Goal: Task Accomplishment & Management: Manage account settings

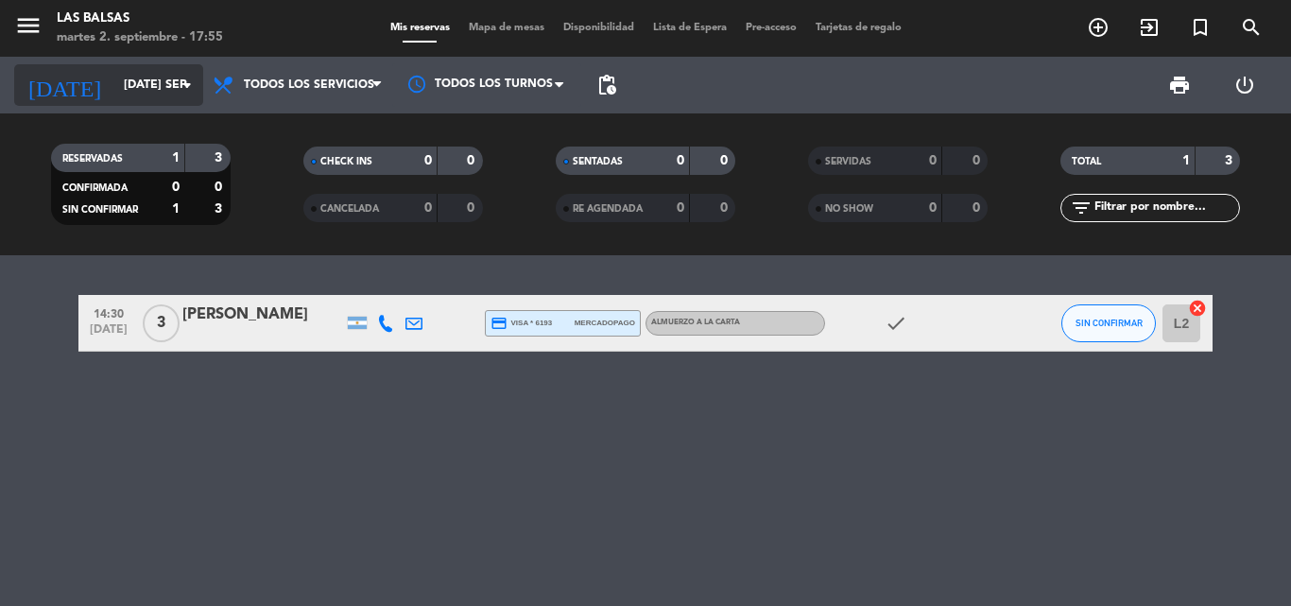
click at [163, 79] on input "[DATE] sep." at bounding box center [194, 85] width 160 height 32
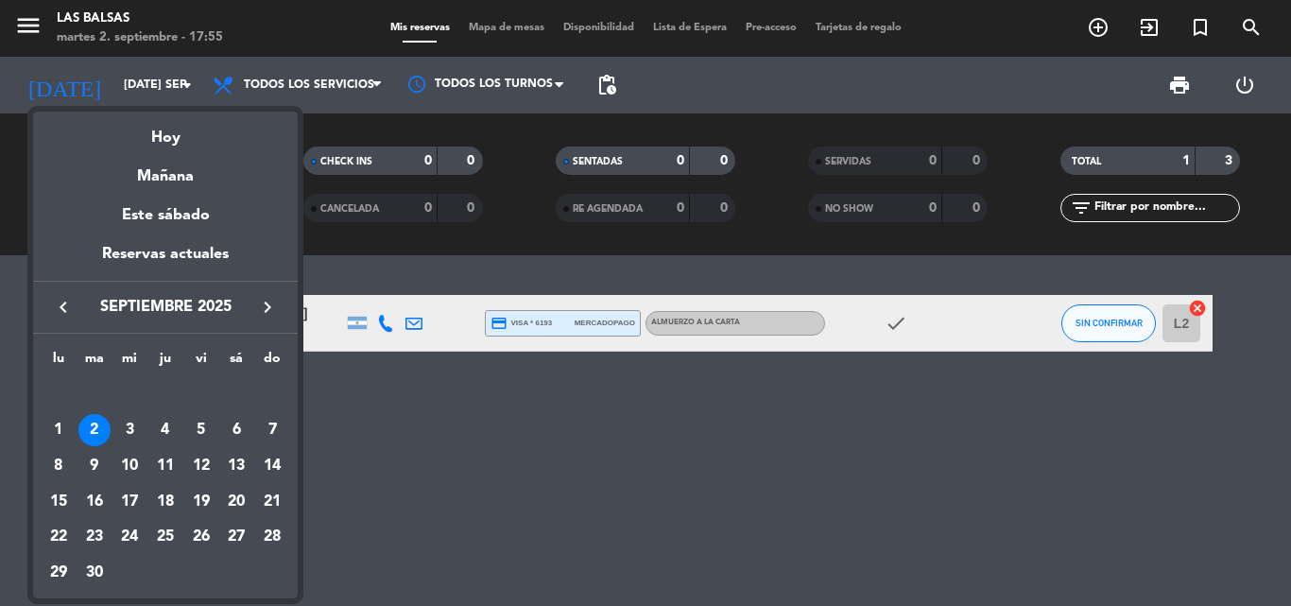
click at [272, 300] on icon "keyboard_arrow_right" at bounding box center [267, 307] width 23 height 23
click at [267, 309] on icon "keyboard_arrow_right" at bounding box center [267, 307] width 23 height 23
click at [225, 541] on div "27" at bounding box center [236, 538] width 32 height 32
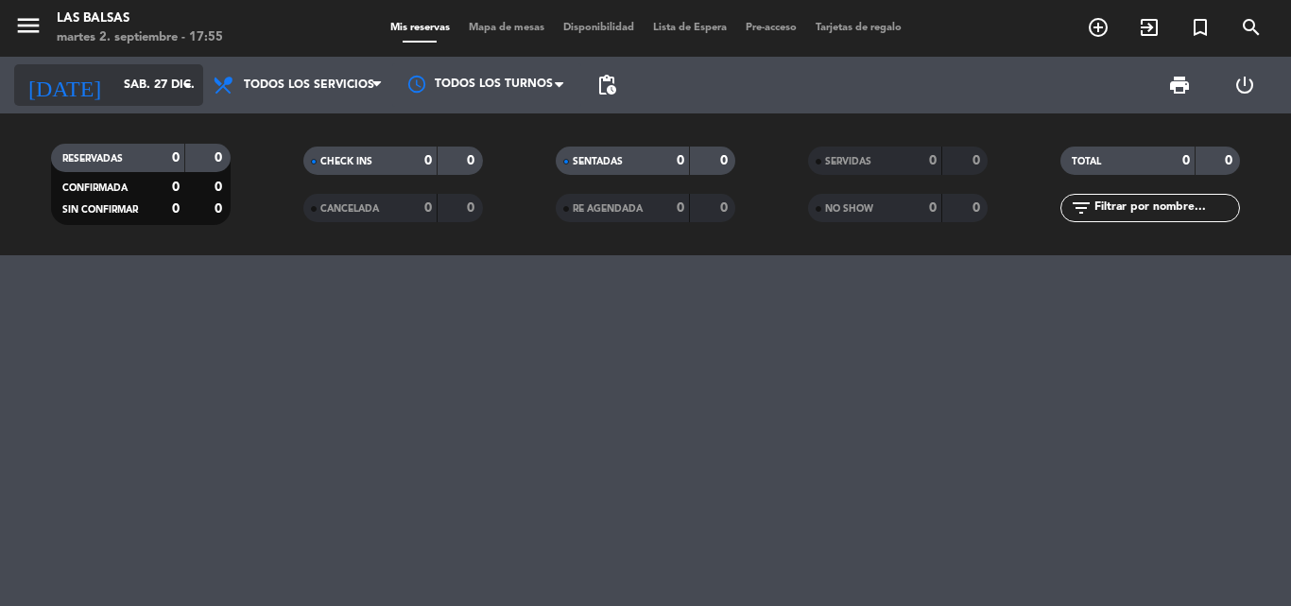
click at [114, 84] on input "sáb. 27 dic." at bounding box center [194, 85] width 160 height 32
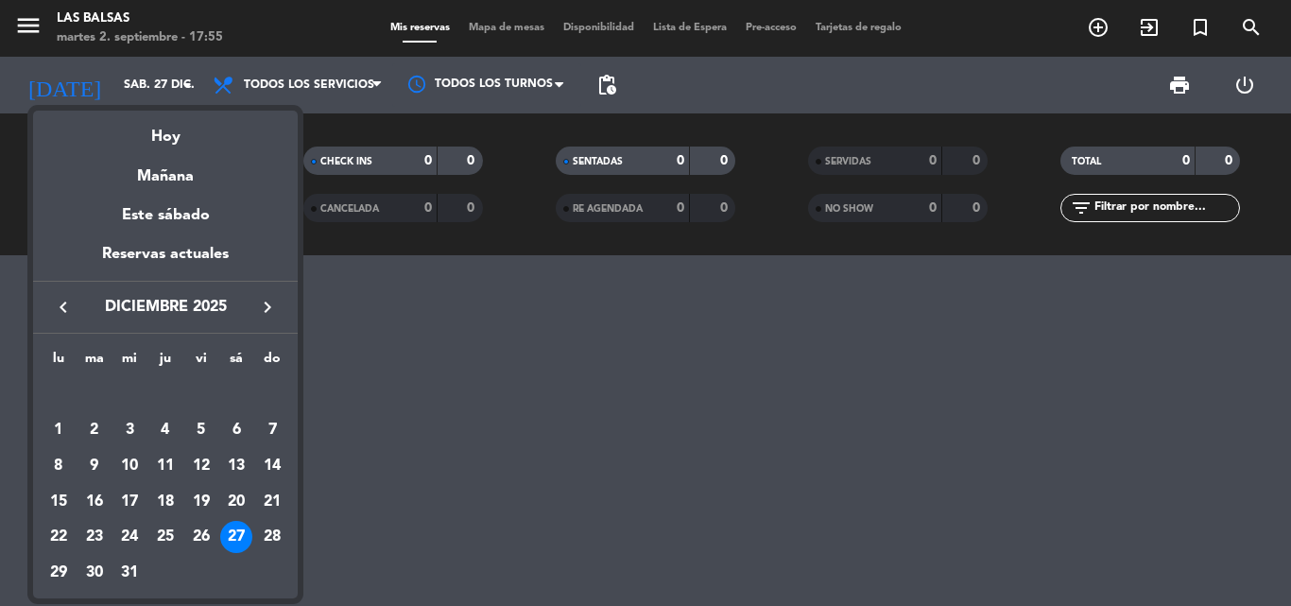
click at [64, 306] on icon "keyboard_arrow_left" at bounding box center [63, 307] width 23 height 23
click at [64, 305] on icon "keyboard_arrow_left" at bounding box center [63, 307] width 23 height 23
click at [434, 437] on div at bounding box center [645, 303] width 1291 height 606
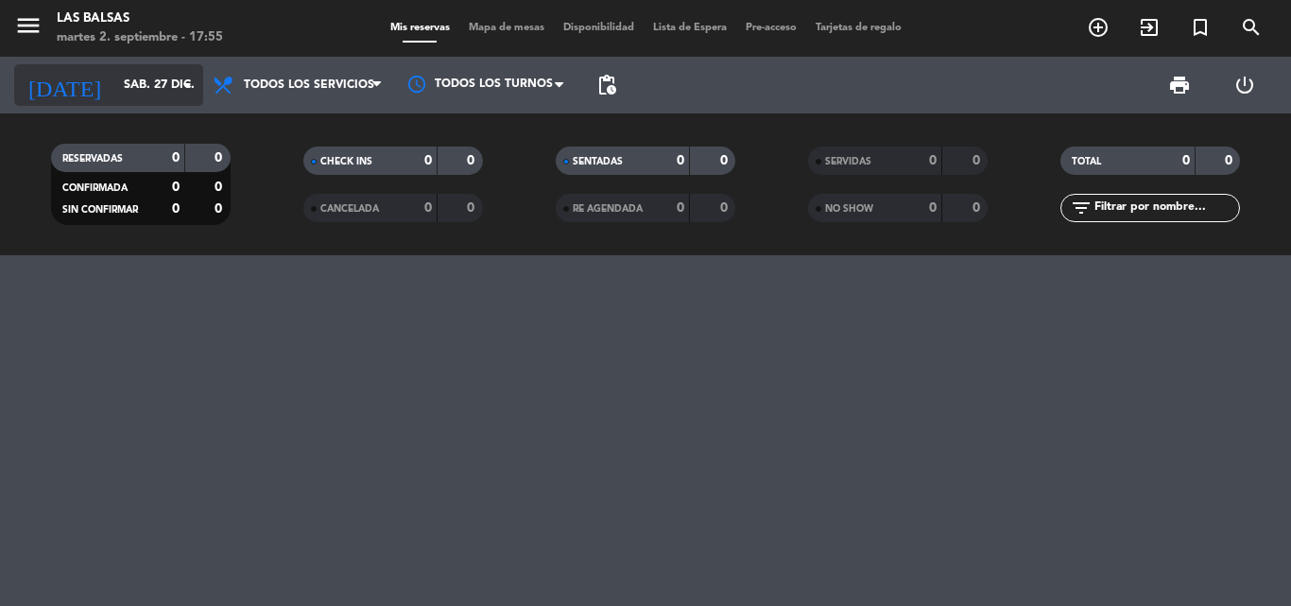
click at [163, 81] on input "sáb. 27 dic." at bounding box center [194, 85] width 160 height 32
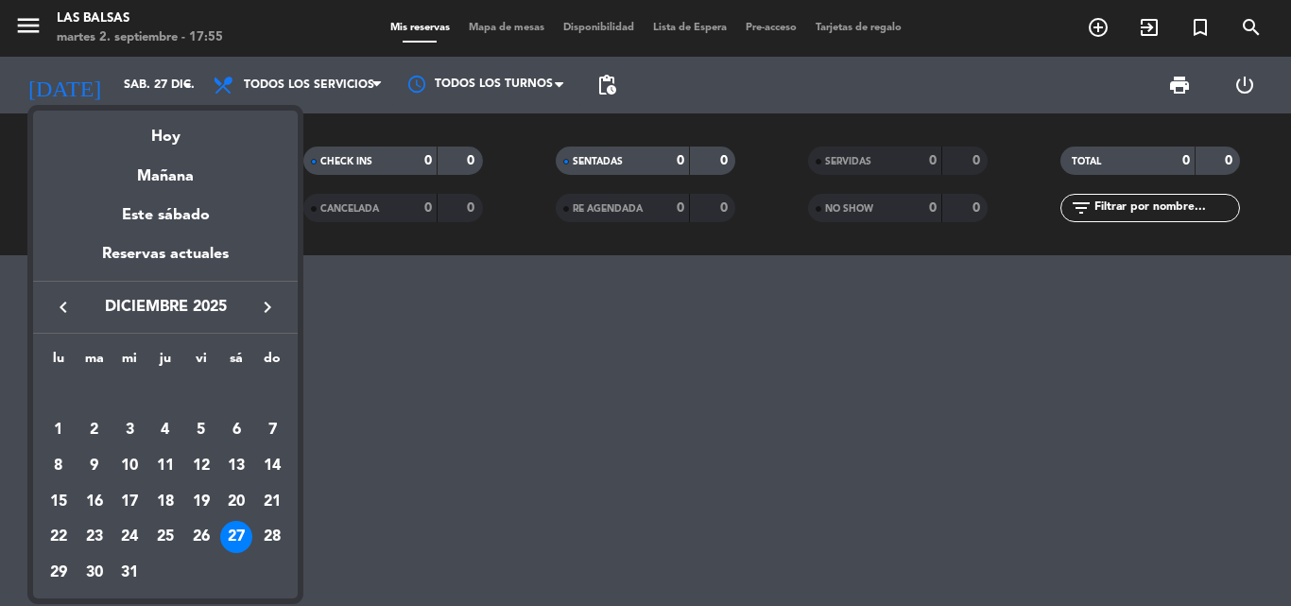
click at [61, 305] on icon "keyboard_arrow_left" at bounding box center [63, 307] width 23 height 23
click at [87, 429] on div "2" at bounding box center [94, 430] width 32 height 32
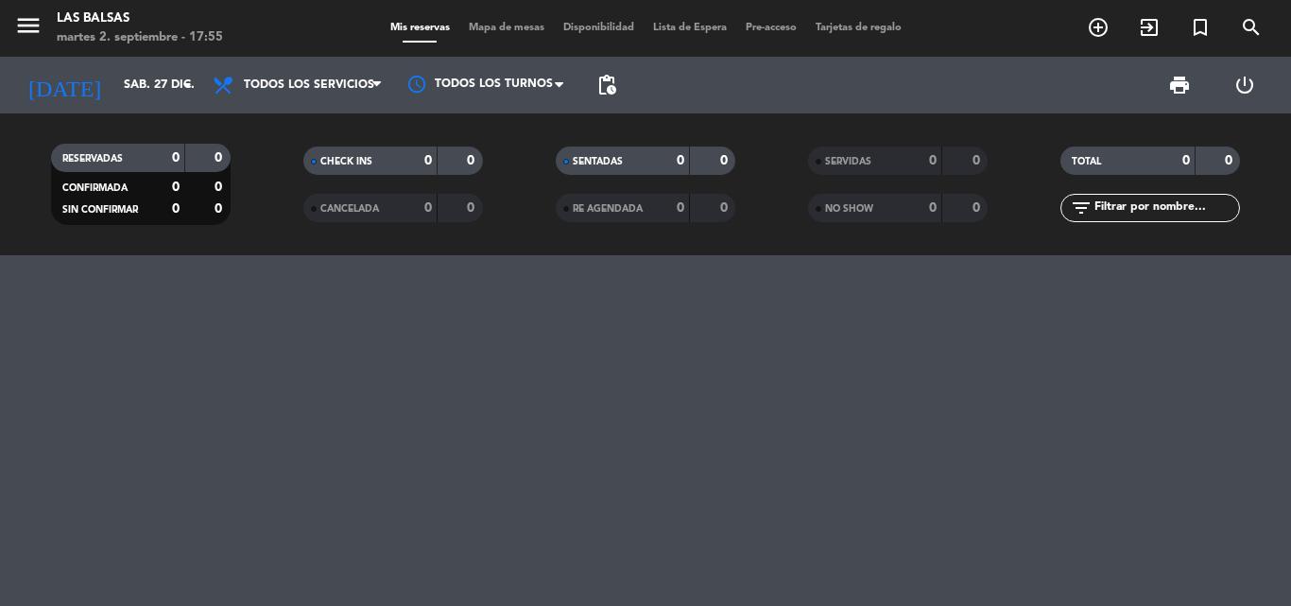
type input "[DATE] sep."
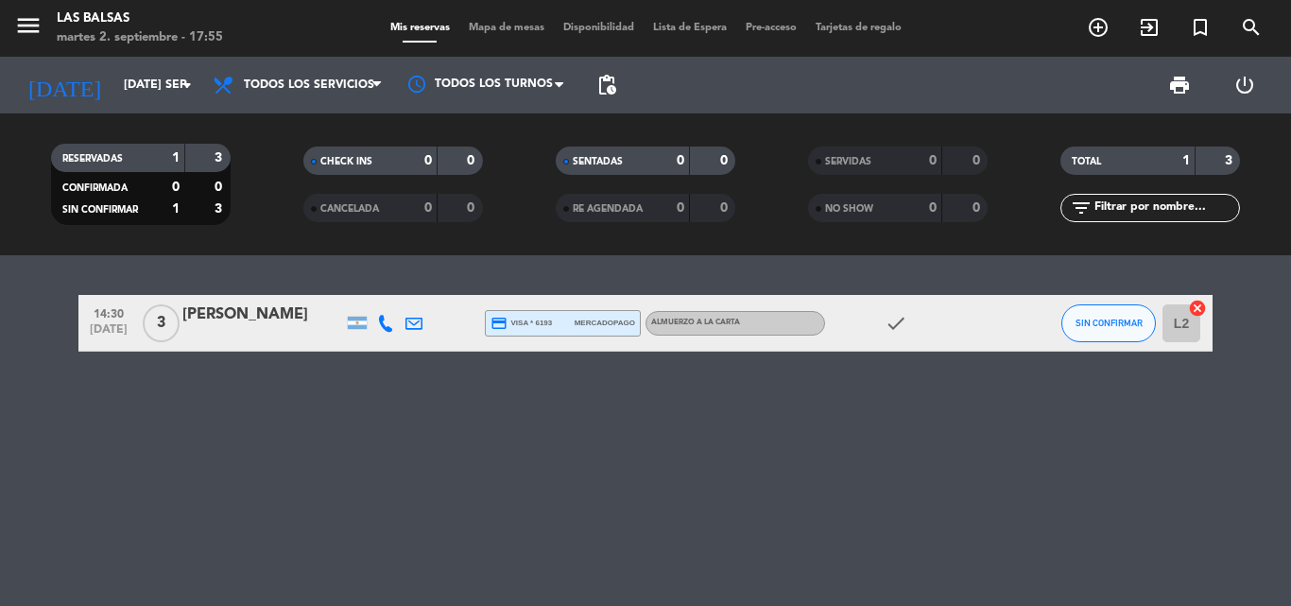
click at [19, 328] on bookings-row "14:30 [DATE] 3 [PERSON_NAME] credit_card visa * 6193 mercadopago ALMUERZO A LA …" at bounding box center [645, 323] width 1291 height 57
